Goal: Task Accomplishment & Management: Complete application form

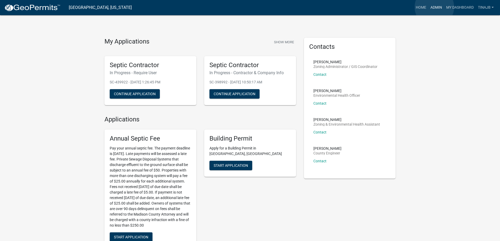
click at [434, 7] on link "Admin" at bounding box center [436, 8] width 16 height 10
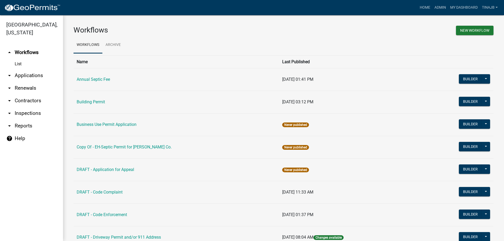
scroll to position [105, 0]
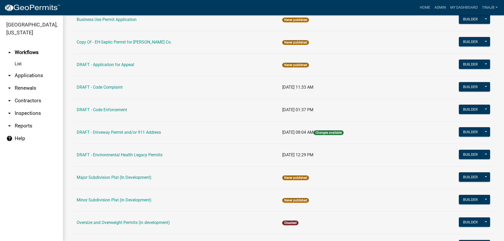
click at [37, 69] on link "arrow_drop_down Applications" at bounding box center [31, 75] width 63 height 13
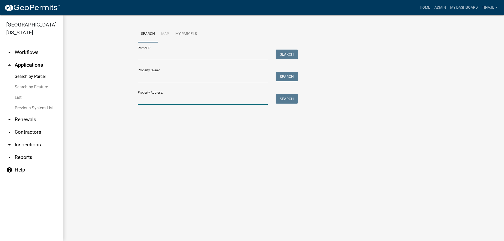
click at [162, 105] on input "Property Address:" at bounding box center [203, 99] width 130 height 11
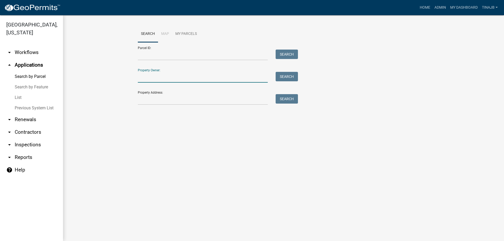
click at [151, 77] on input "Property Owner:" at bounding box center [203, 77] width 130 height 11
type input "Lair"
click at [299, 77] on div "Search" at bounding box center [286, 77] width 28 height 11
click at [290, 77] on button "Search" at bounding box center [287, 76] width 22 height 9
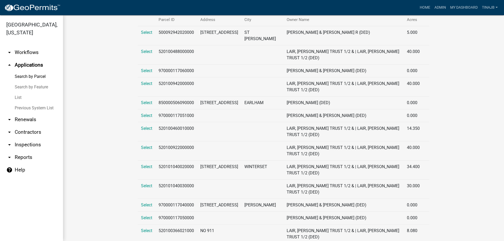
scroll to position [131, 0]
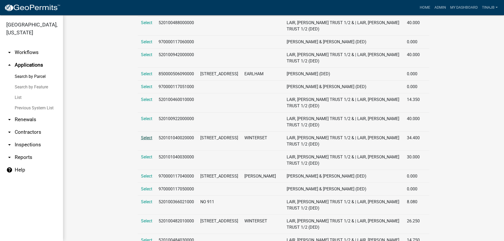
click at [147, 136] on span "Select" at bounding box center [146, 137] width 11 height 5
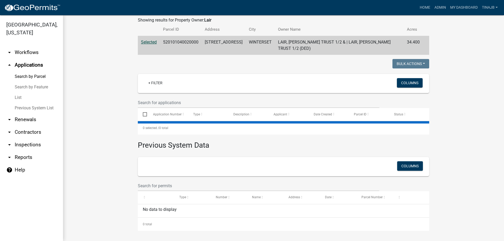
scroll to position [0, 0]
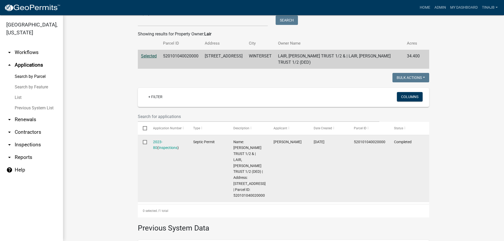
scroll to position [53, 0]
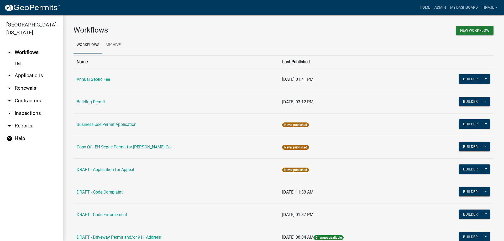
scroll to position [53, 0]
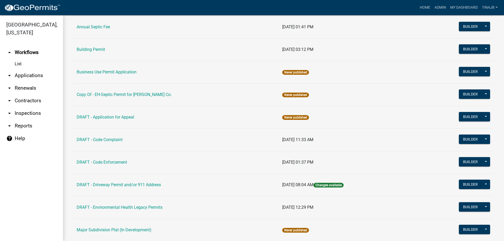
click at [39, 69] on link "arrow_drop_down Applications" at bounding box center [31, 75] width 63 height 13
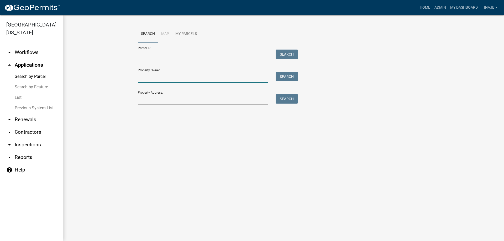
click at [166, 77] on input "Property Owner:" at bounding box center [203, 77] width 130 height 11
type input "lair"
click at [283, 73] on button "Search" at bounding box center [287, 76] width 22 height 9
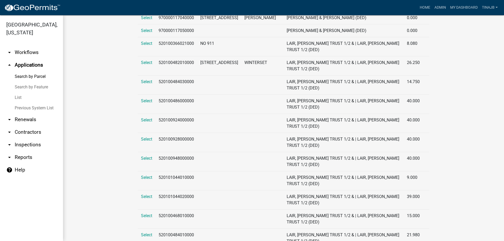
scroll to position [237, 0]
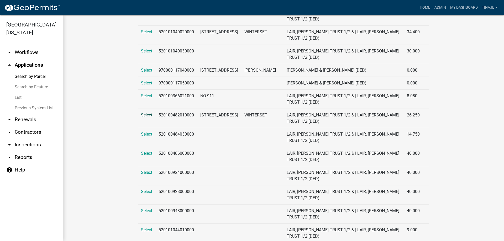
click at [142, 116] on span "Select" at bounding box center [146, 115] width 11 height 5
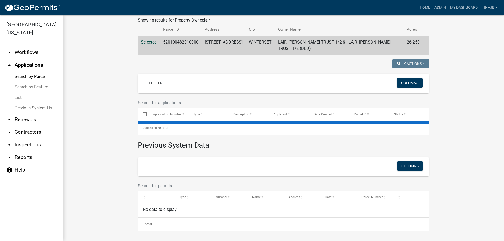
scroll to position [20, 0]
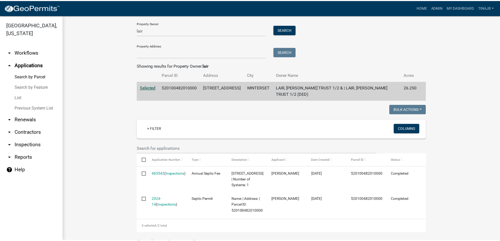
scroll to position [72, 0]
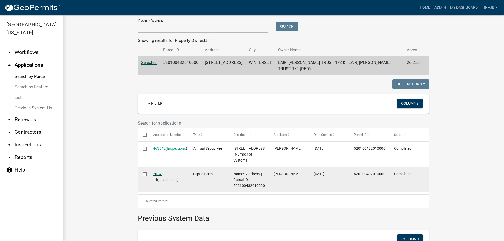
click at [157, 179] on link "2024-14" at bounding box center [157, 177] width 9 height 10
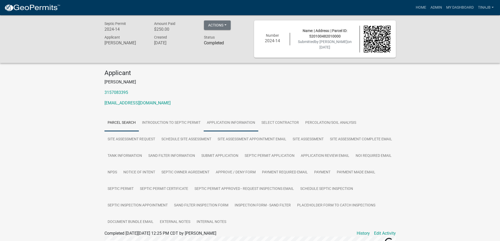
click at [215, 125] on link "Application Information" at bounding box center [231, 123] width 55 height 17
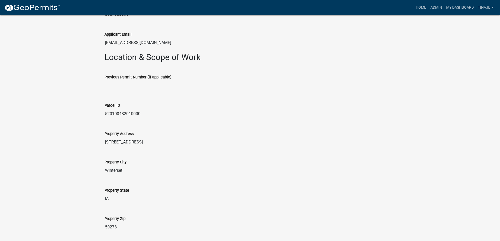
scroll to position [525, 0]
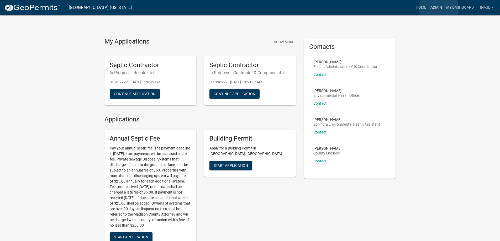
click at [439, 8] on link "Admin" at bounding box center [436, 8] width 16 height 10
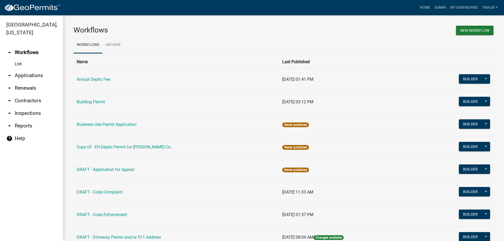
click at [30, 69] on link "arrow_drop_down Applications" at bounding box center [31, 75] width 63 height 13
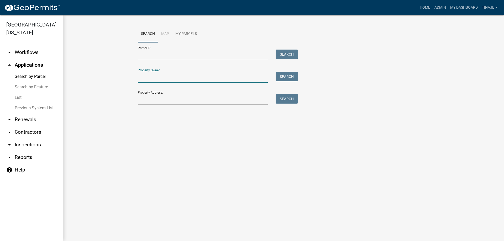
click at [166, 77] on input "Property Owner:" at bounding box center [203, 77] width 130 height 11
type input "lair"
click at [282, 78] on button "Search" at bounding box center [287, 76] width 22 height 9
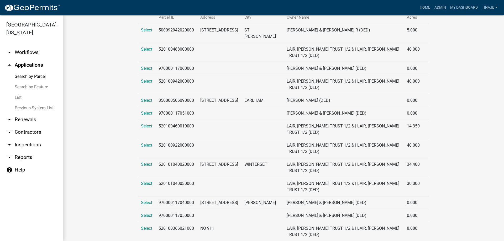
scroll to position [105, 0]
click at [146, 162] on span "Select" at bounding box center [146, 164] width 11 height 5
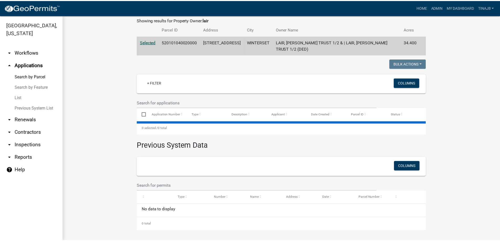
scroll to position [105, 0]
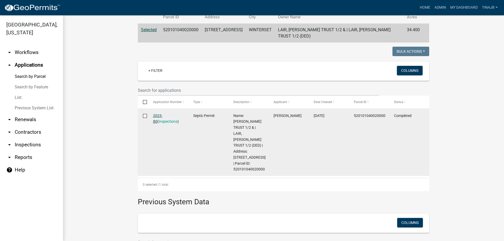
click at [161, 114] on link "2023-80" at bounding box center [157, 119] width 9 height 10
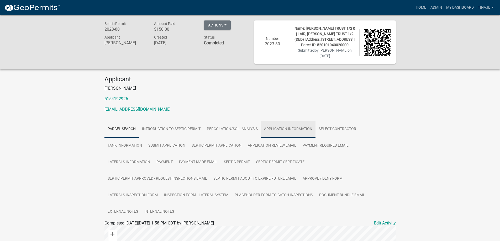
click at [278, 127] on link "Application Information" at bounding box center [288, 129] width 55 height 17
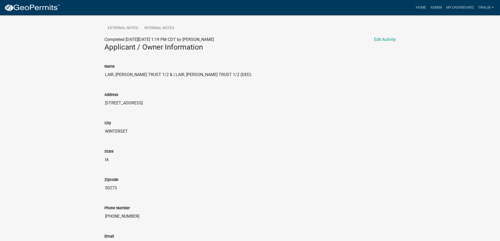
scroll to position [53, 0]
